Goal: Navigation & Orientation: Find specific page/section

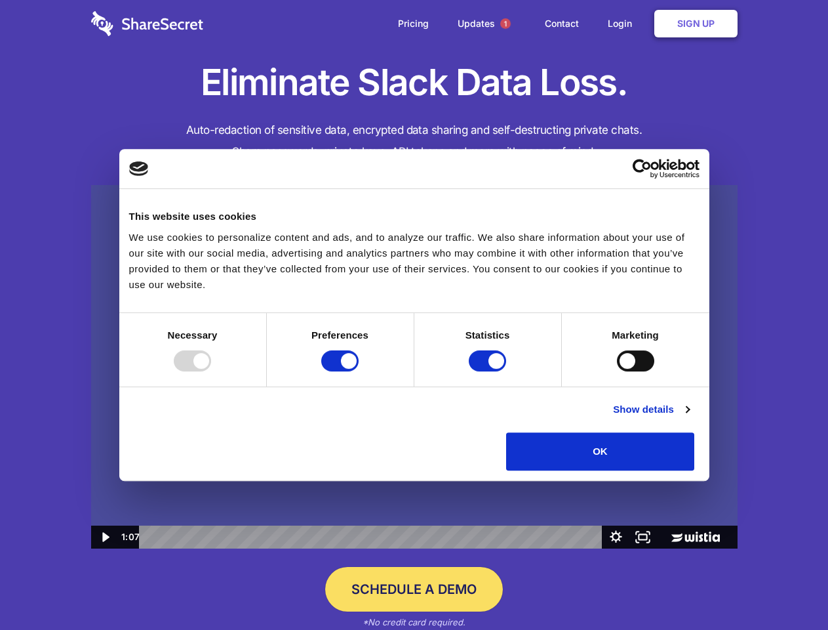
click at [414, 315] on img at bounding box center [414, 367] width 647 height 364
click at [211, 371] on div at bounding box center [192, 360] width 37 height 21
click at [359, 371] on input "Preferences" at bounding box center [339, 360] width 37 height 21
checkbox input "false"
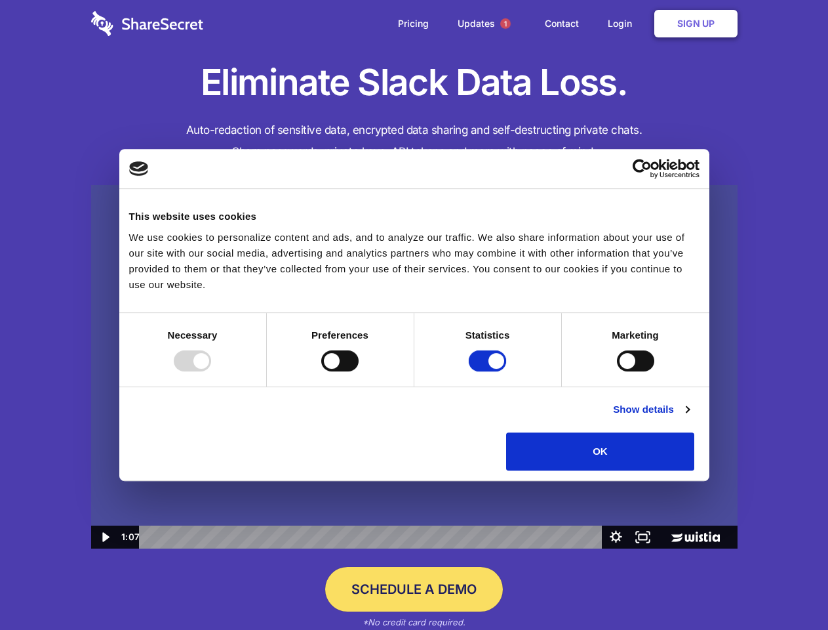
click at [489, 371] on input "Statistics" at bounding box center [487, 360] width 37 height 21
checkbox input "false"
click at [617, 371] on input "Marketing" at bounding box center [635, 360] width 37 height 21
checkbox input "true"
click at [689, 417] on link "Show details" at bounding box center [651, 409] width 76 height 16
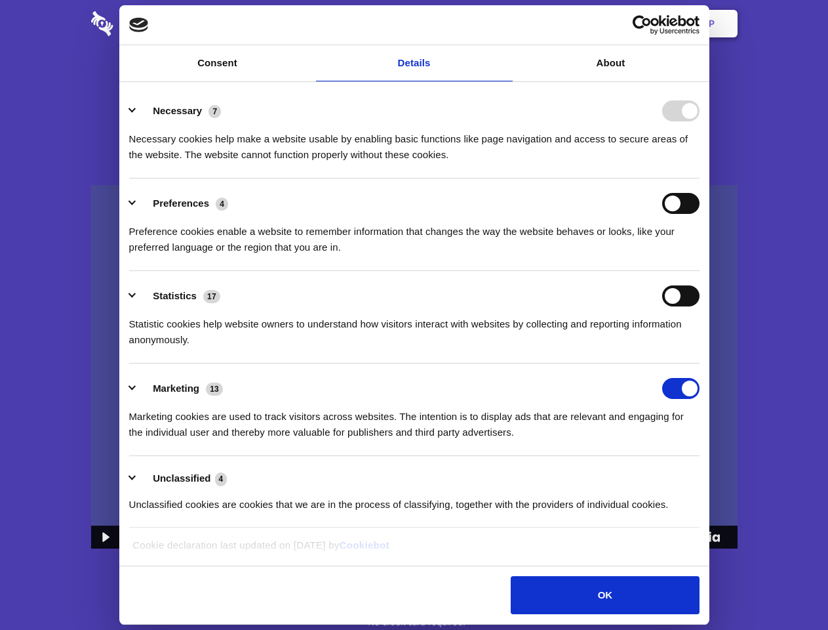
click at [700, 178] on li "Necessary 7 Necessary cookies help make a website usable by enabling basic func…" at bounding box center [414, 132] width 571 height 92
click at [505, 24] on span "1" at bounding box center [505, 23] width 10 height 10
